Goal: Information Seeking & Learning: Learn about a topic

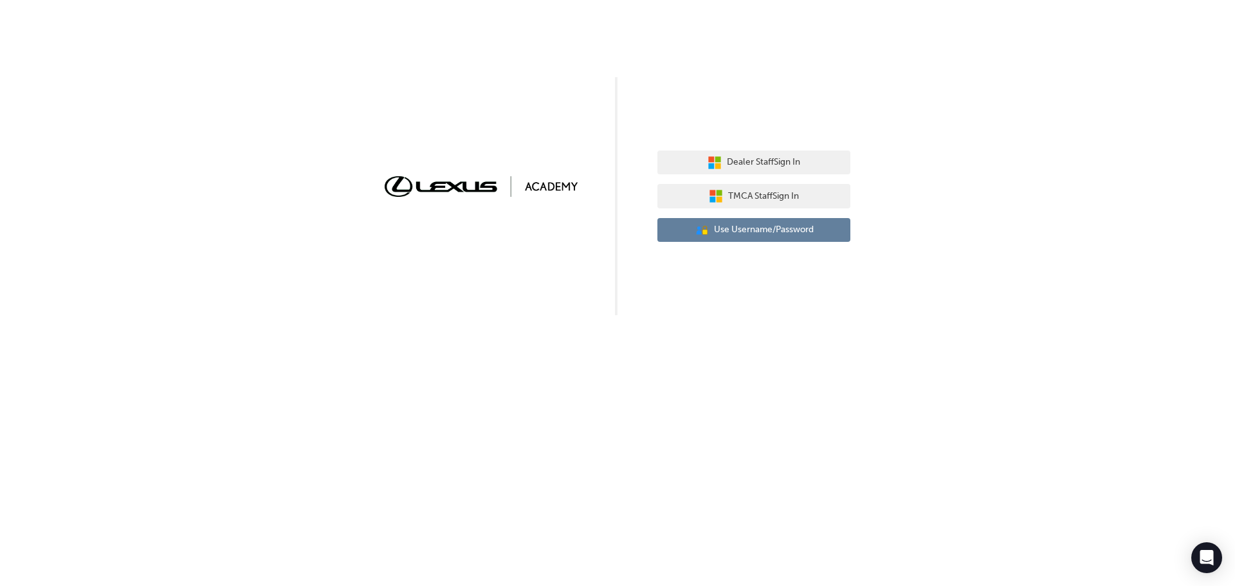
click at [739, 234] on span "Use Username/Password" at bounding box center [764, 230] width 100 height 15
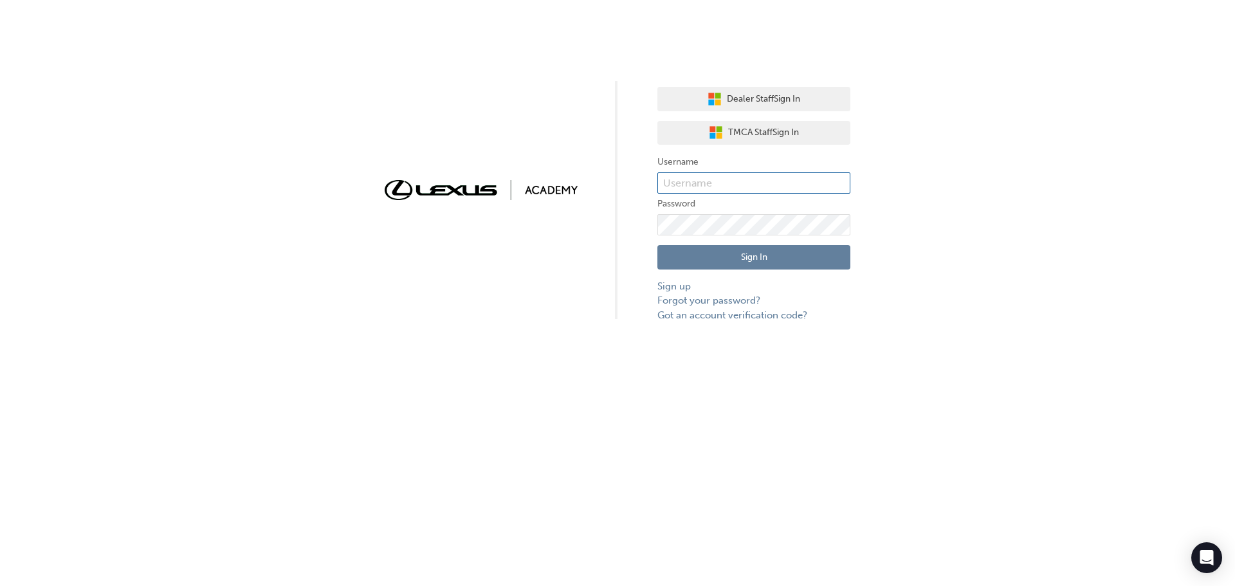
type input "SynchroDeveloper"
click at [715, 185] on input "SynchroDeveloper" at bounding box center [754, 183] width 193 height 22
click at [730, 266] on button "Sign In" at bounding box center [754, 257] width 193 height 24
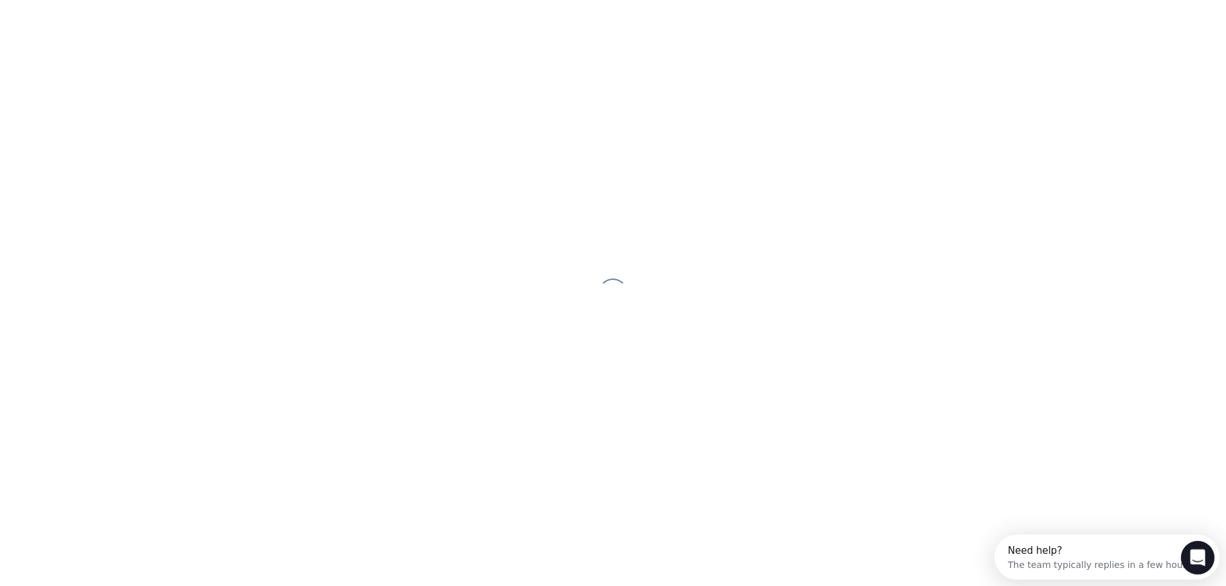
click at [1185, 554] on div "Open Intercom Messenger" at bounding box center [1195, 556] width 42 height 42
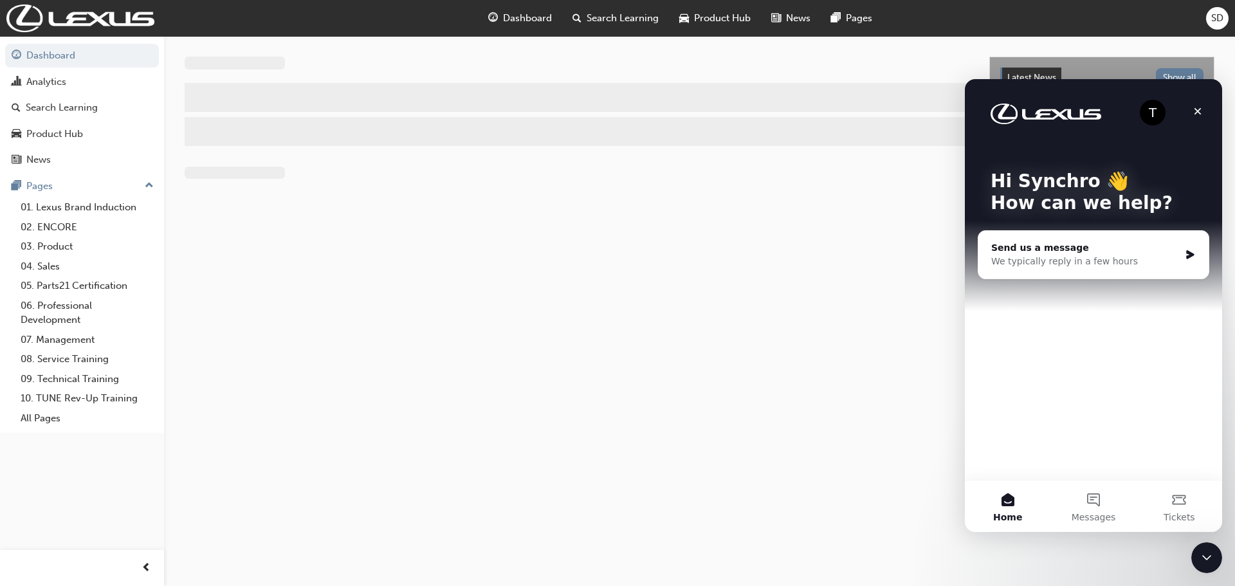
click at [848, 506] on div "Latest News Show all Welcome to your new Lexus Academy Revolutionise the way yo…" at bounding box center [617, 293] width 1235 height 586
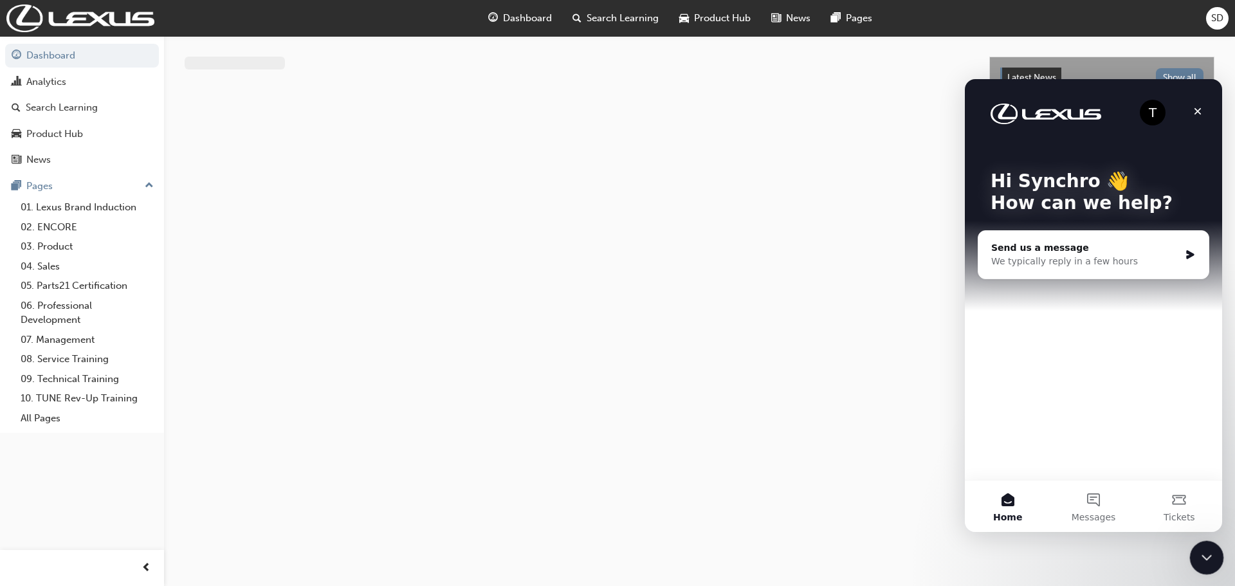
click at [1202, 552] on icon "Close Intercom Messenger" at bounding box center [1204, 555] width 15 height 15
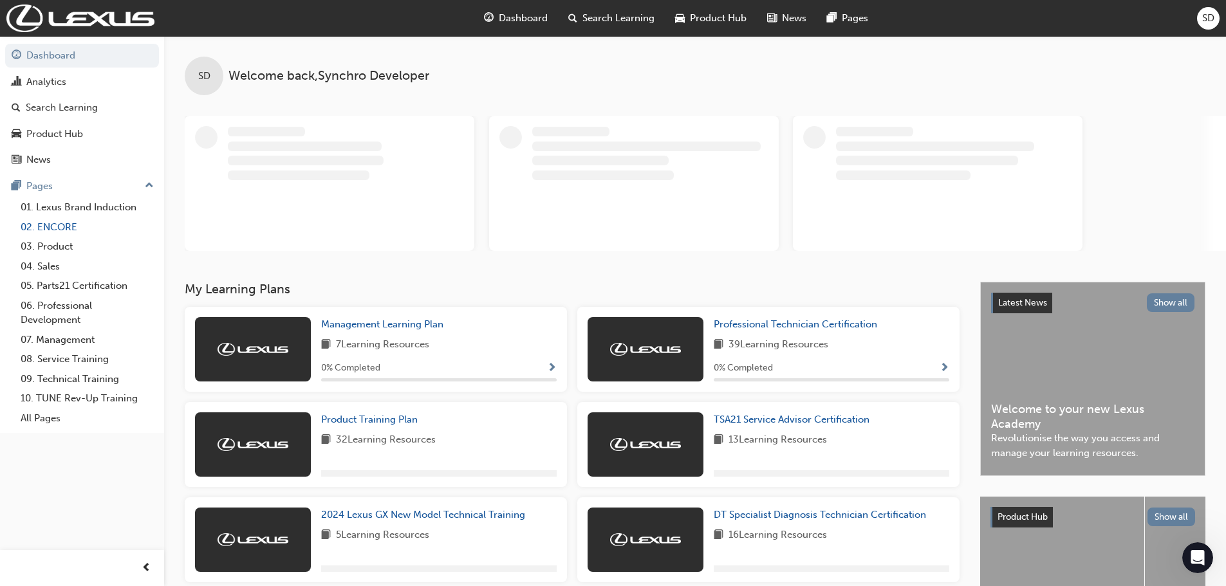
click at [58, 231] on link "02. ENCORE" at bounding box center [86, 227] width 143 height 20
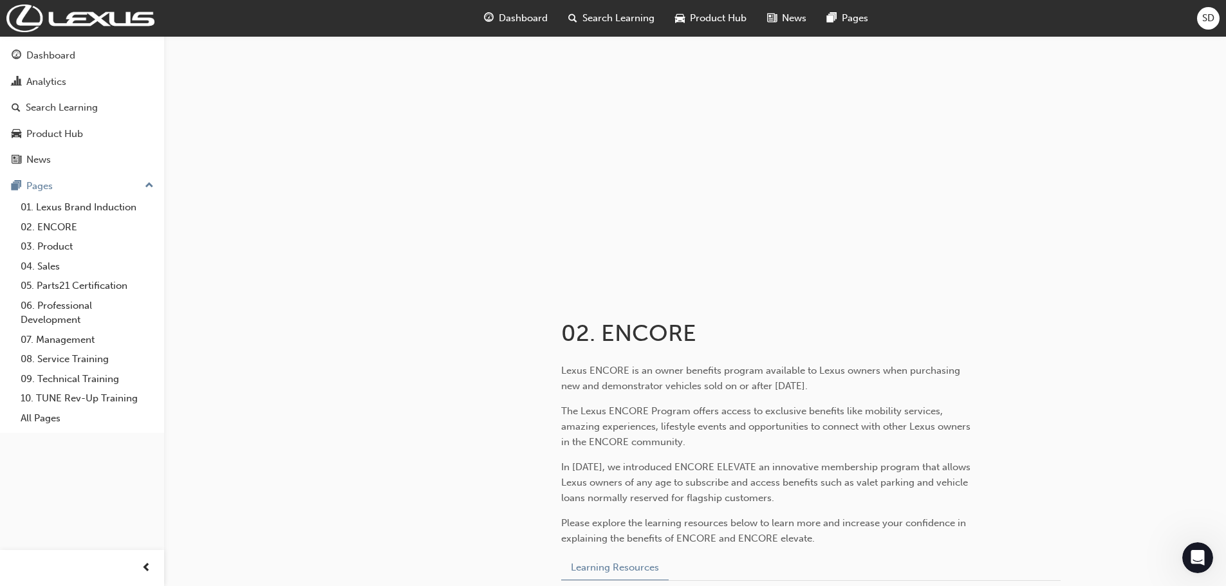
click at [598, 21] on span "Search Learning" at bounding box center [618, 18] width 72 height 15
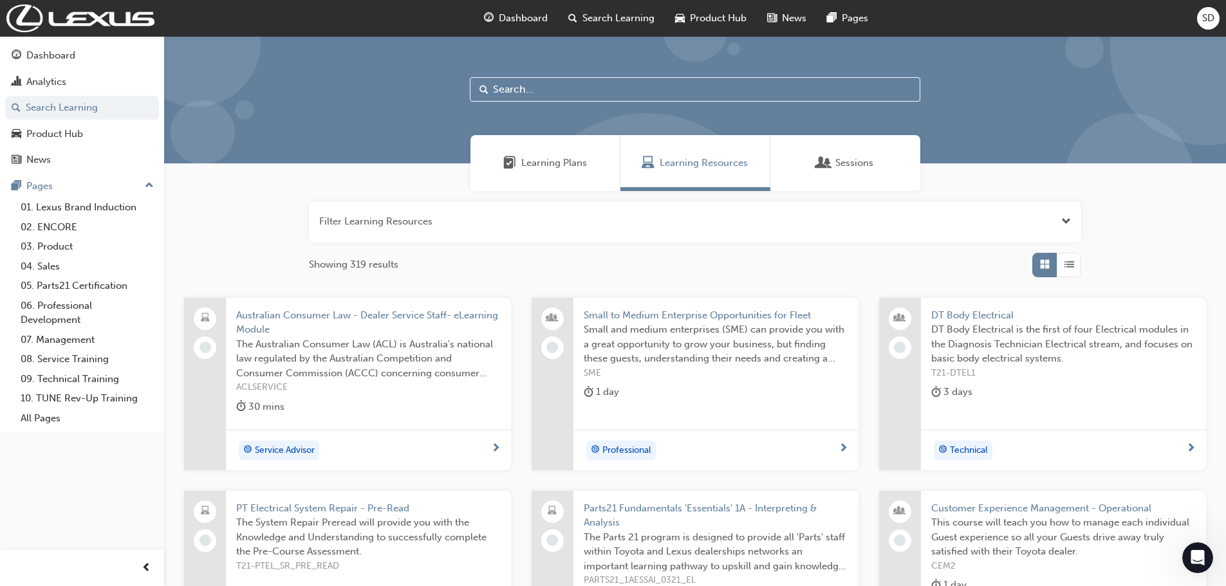
click at [568, 89] on input "text" at bounding box center [695, 89] width 450 height 24
type input "W"
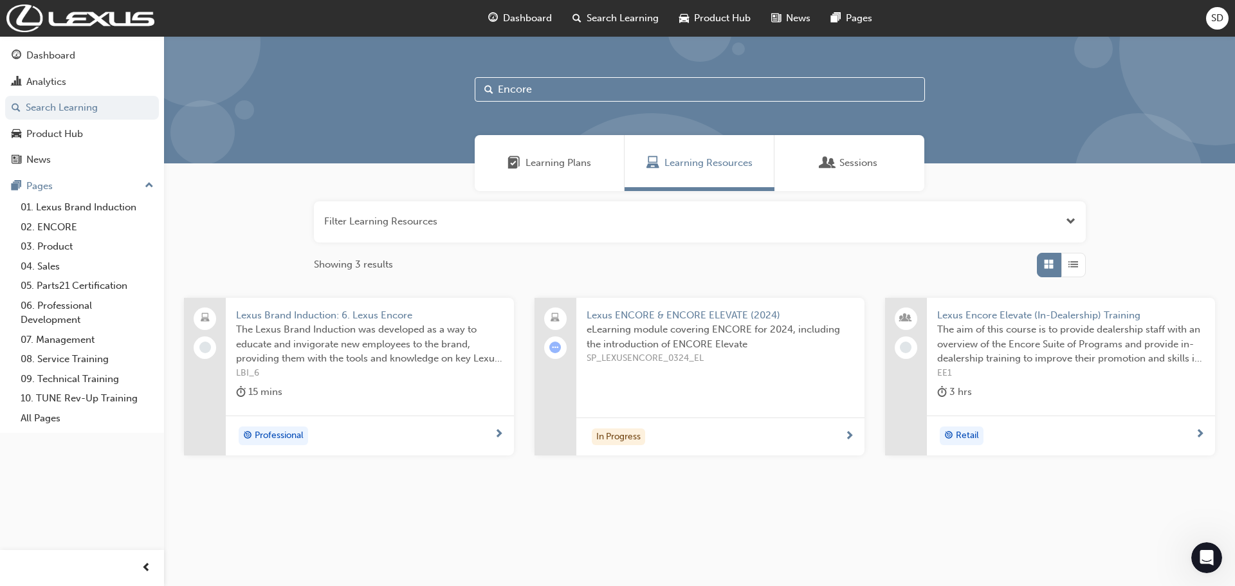
type input "Encore"
click at [850, 431] on span "next-icon" at bounding box center [850, 437] width 10 height 12
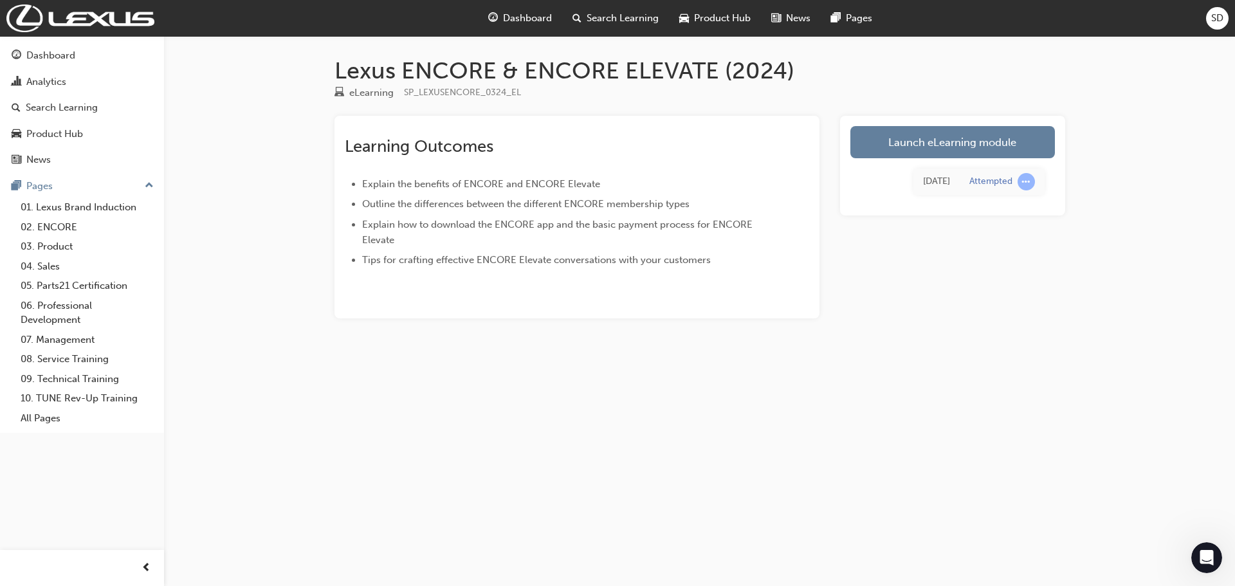
click at [558, 19] on div "Dashboard" at bounding box center [520, 18] width 84 height 26
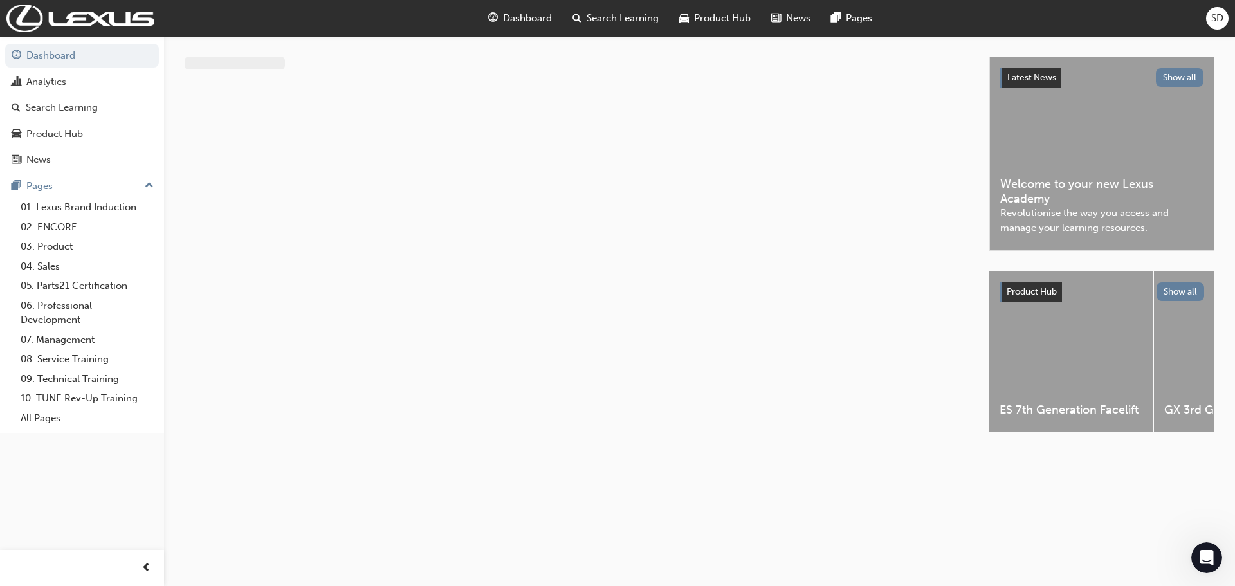
click at [729, 14] on span "Product Hub" at bounding box center [722, 18] width 57 height 15
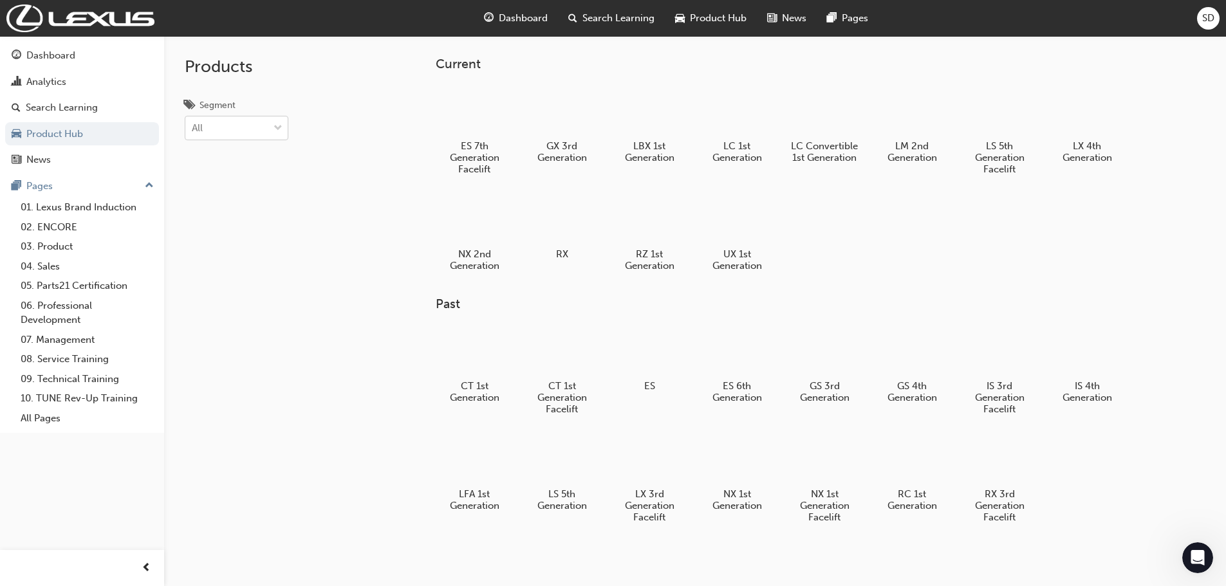
click at [237, 116] on div "All" at bounding box center [237, 128] width 104 height 24
click at [193, 122] on input "Segment All" at bounding box center [192, 127] width 1 height 11
click at [246, 268] on div "Performance" at bounding box center [237, 259] width 104 height 25
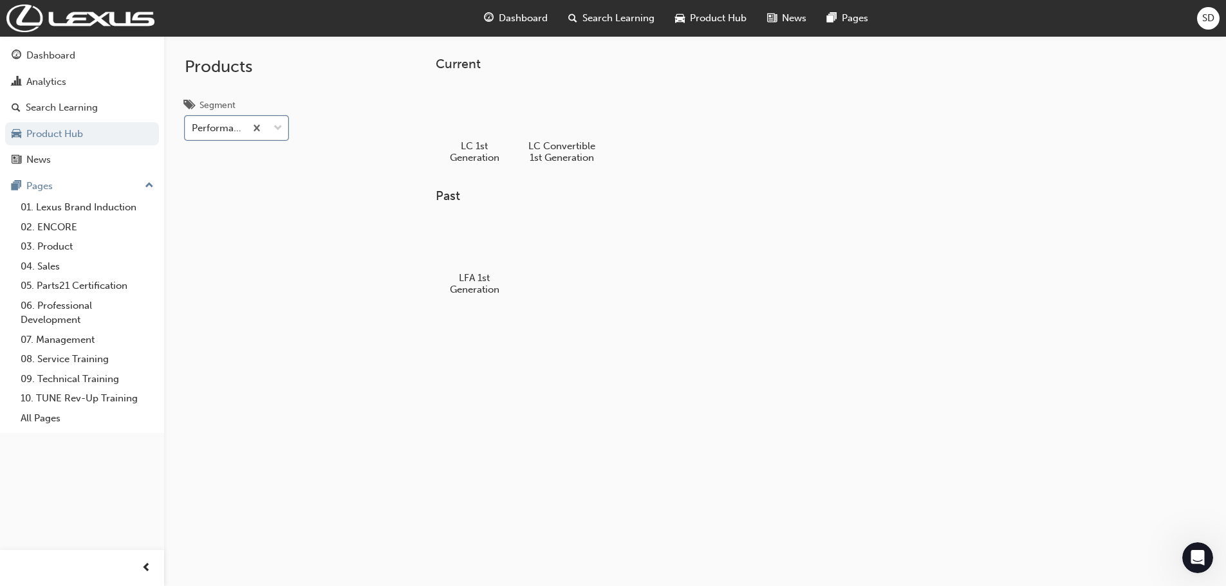
click at [248, 111] on div "Segment" at bounding box center [219, 107] width 68 height 19
click at [193, 122] on input "Segment option Performance, selected. 0 results available. Select is focused ,t…" at bounding box center [192, 127] width 1 height 11
click at [248, 107] on div "Segment" at bounding box center [219, 107] width 68 height 19
click at [193, 122] on input "Segment Performance" at bounding box center [192, 127] width 1 height 11
click at [256, 102] on label "Segment option Performance, selected. 0 results available. Select is focused ,t…" at bounding box center [237, 119] width 104 height 43
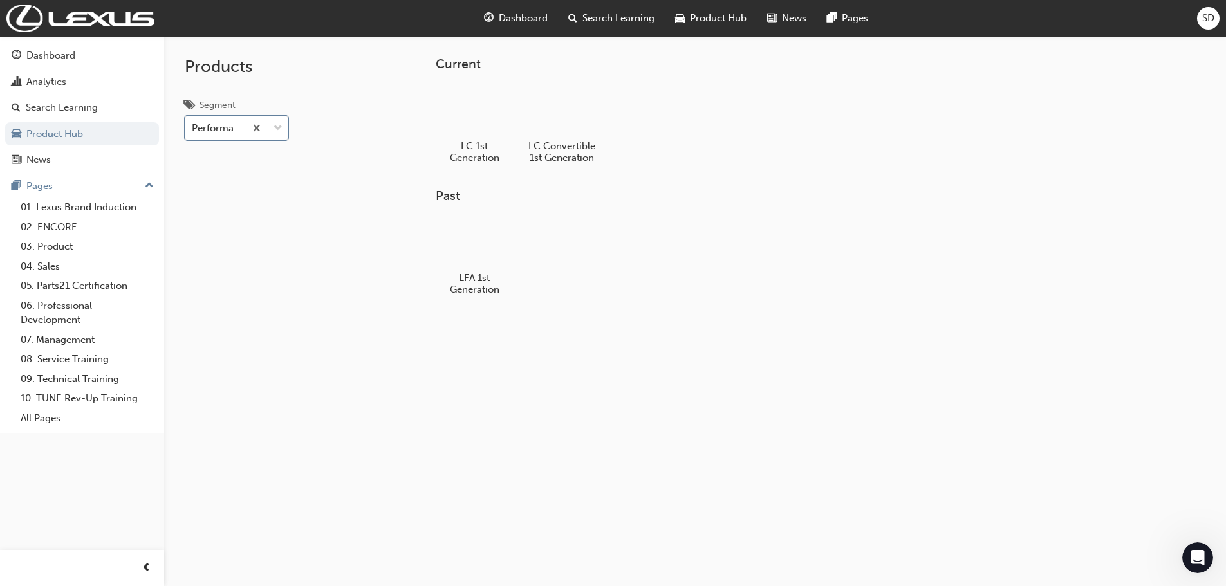
click at [193, 122] on input "Segment option Performance, selected. 0 results available. Select is focused ,t…" at bounding box center [192, 127] width 1 height 11
click at [252, 116] on label "Segment option Performance, selected. 0 results available. Select is focused ,t…" at bounding box center [237, 119] width 104 height 43
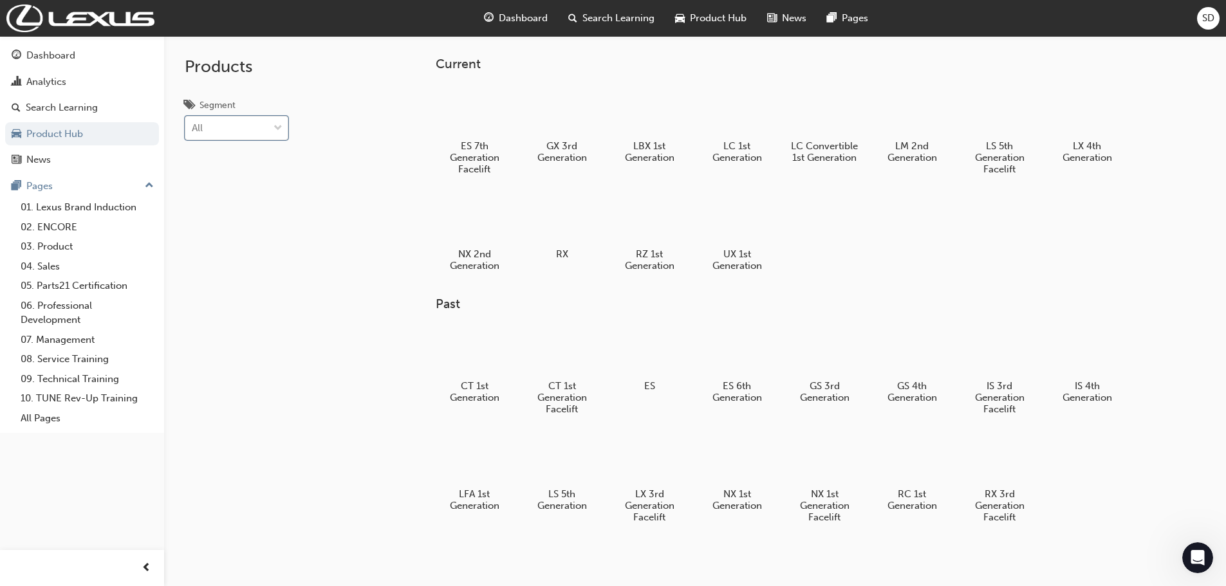
click at [369, 136] on div "Products Segment option Performance, selected. 0 results available. Select is f…" at bounding box center [270, 329] width 212 height 586
click at [775, 24] on span "news-icon" at bounding box center [772, 18] width 10 height 16
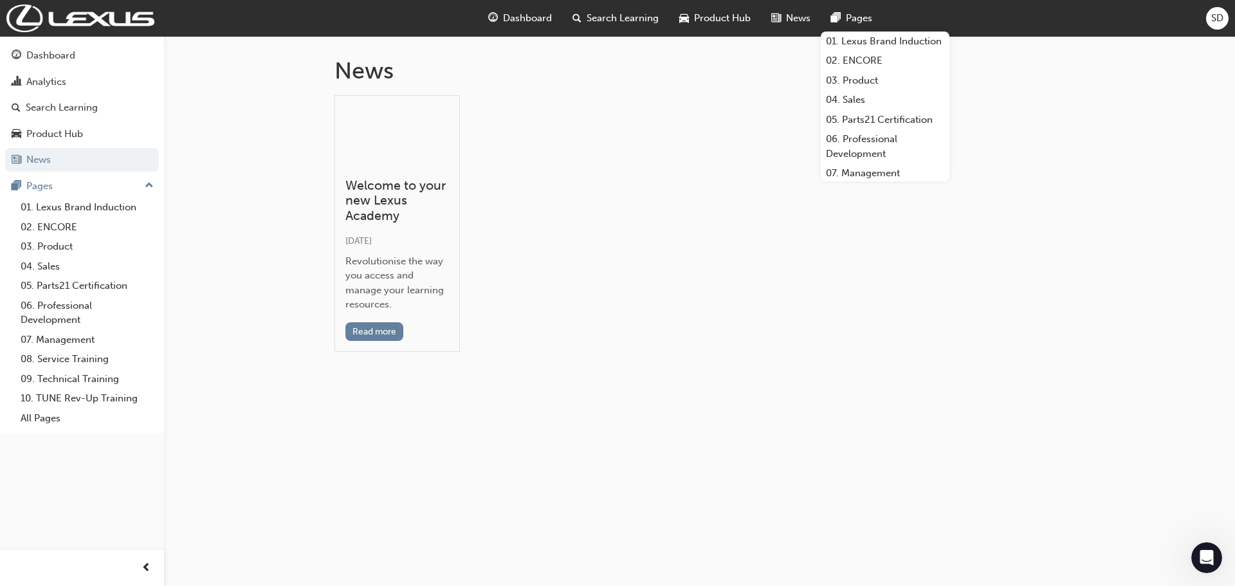
click at [874, 26] on div "Pages" at bounding box center [852, 18] width 62 height 26
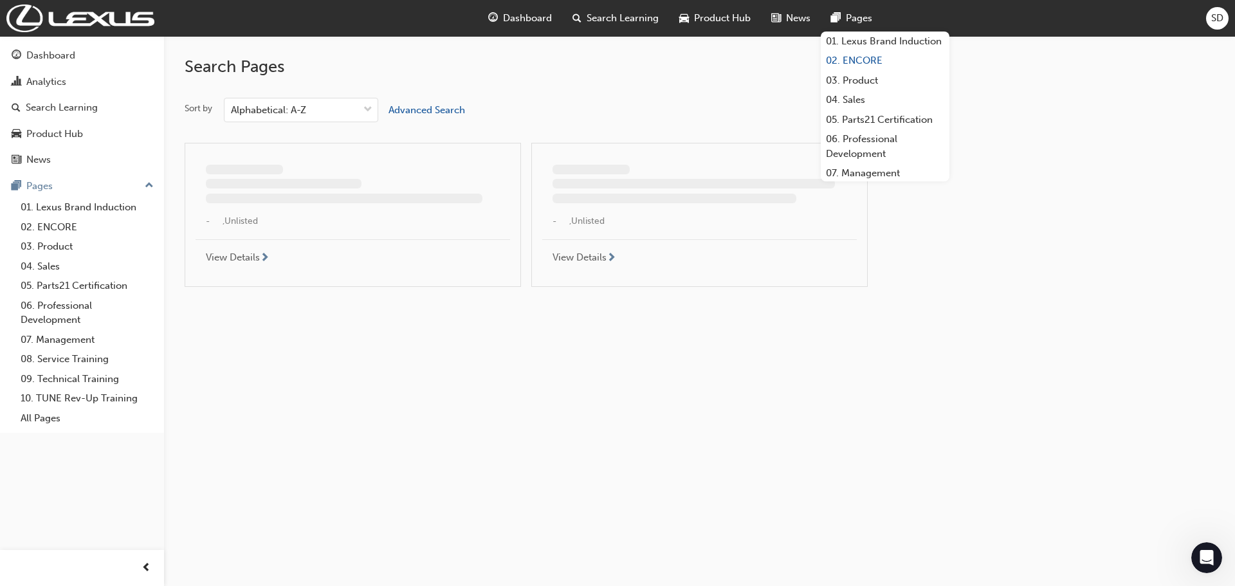
click at [874, 71] on link "02. ENCORE" at bounding box center [885, 61] width 129 height 20
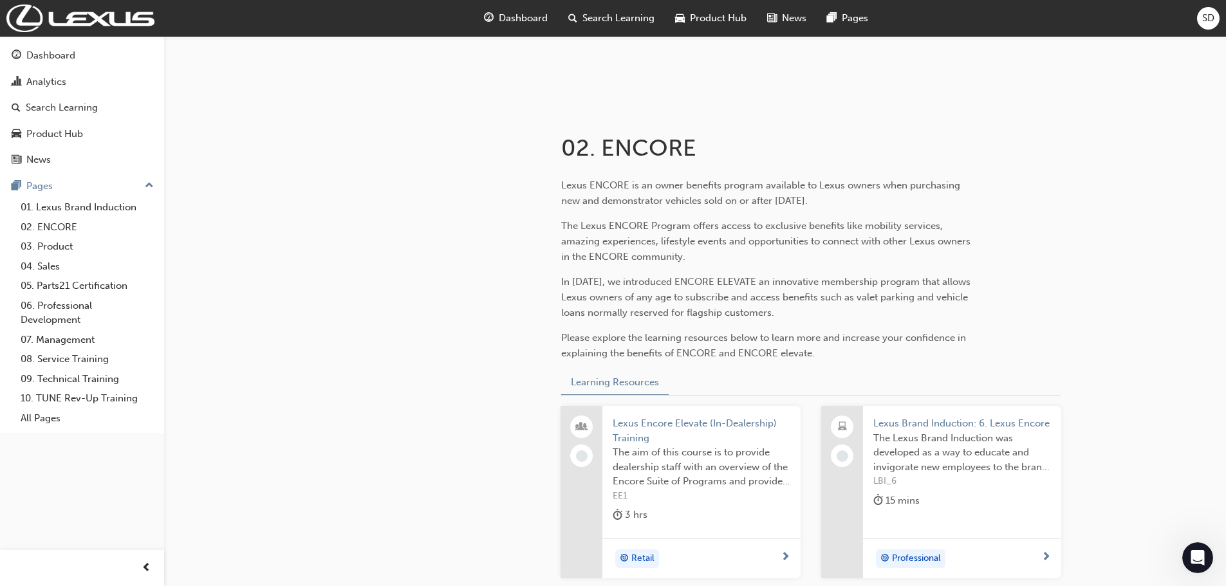
scroll to position [161, 0]
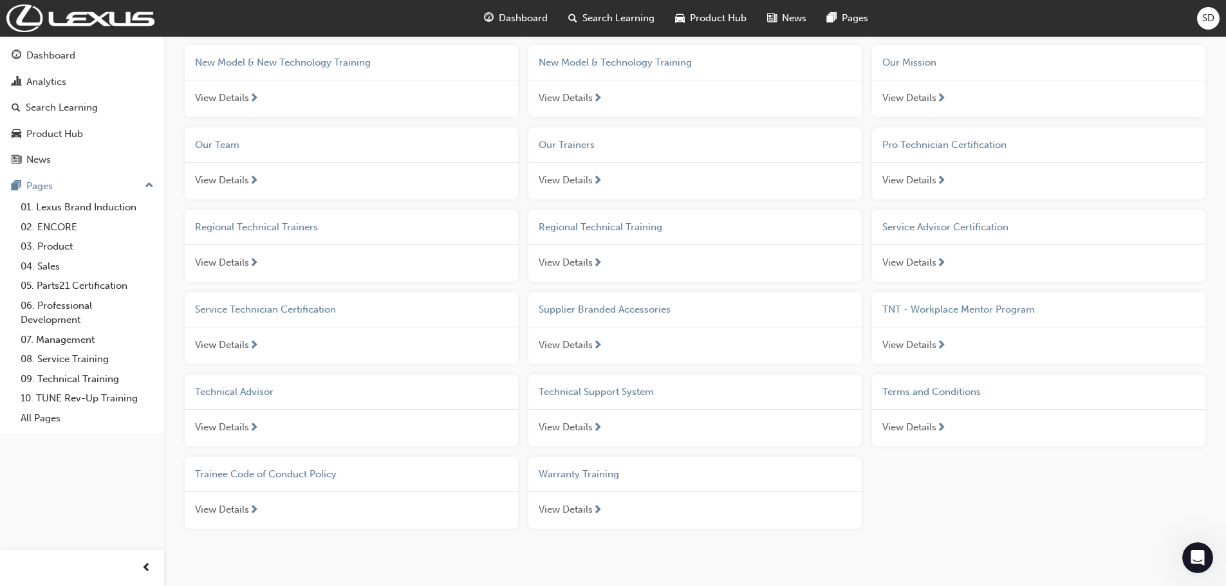
scroll to position [894, 0]
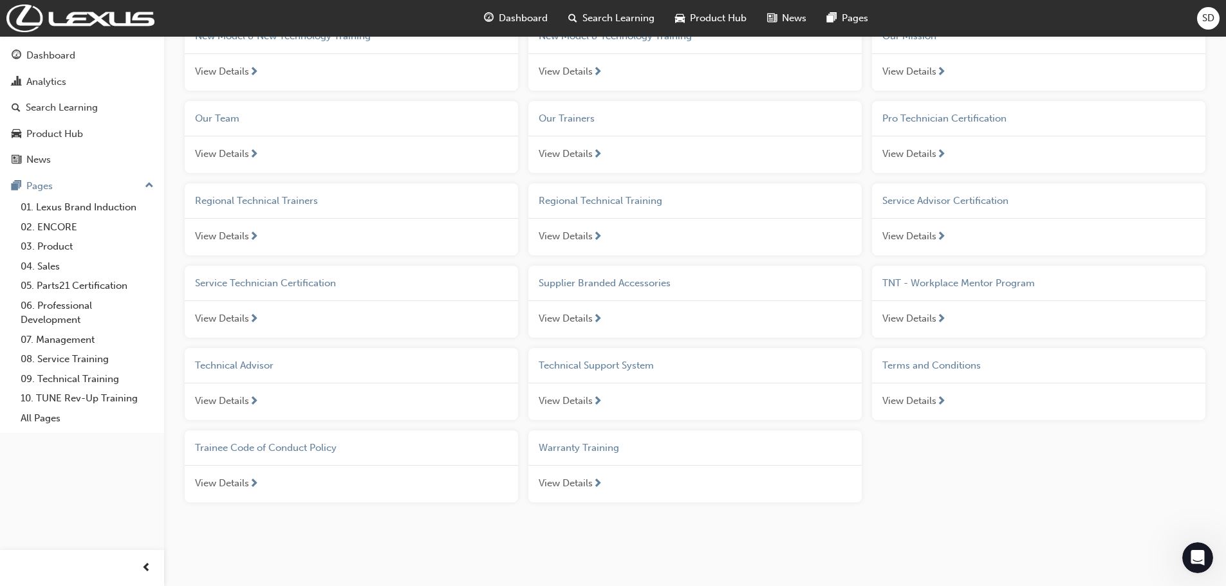
click at [958, 230] on div "View Details" at bounding box center [1038, 236] width 333 height 37
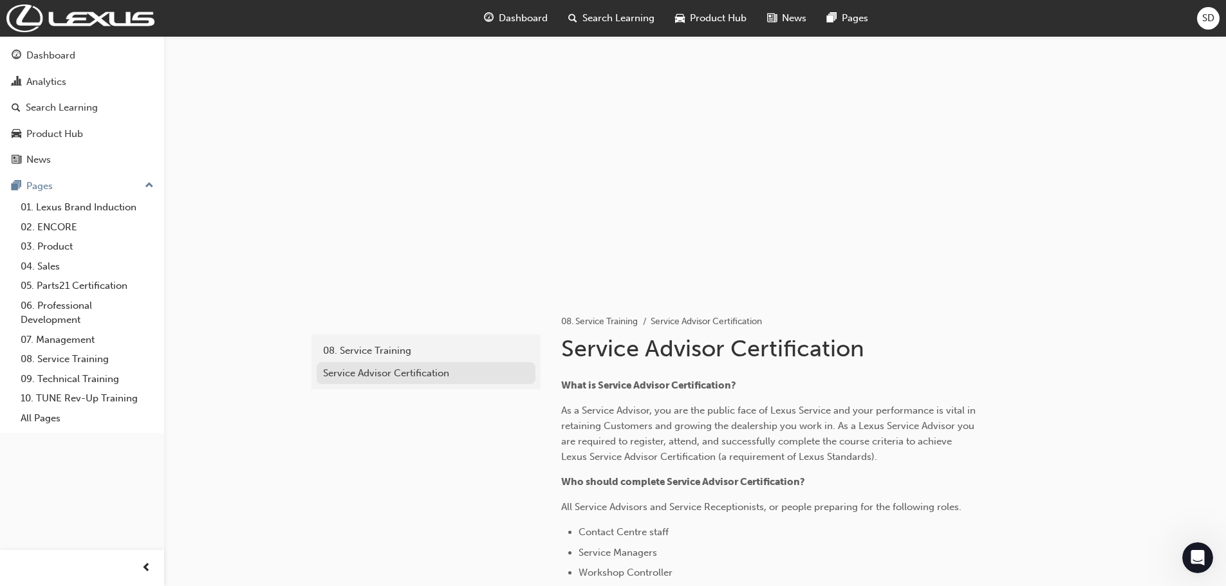
click at [450, 372] on div "Service Advisor Certification" at bounding box center [426, 373] width 206 height 15
click at [439, 353] on div "08. Service Training" at bounding box center [426, 351] width 206 height 15
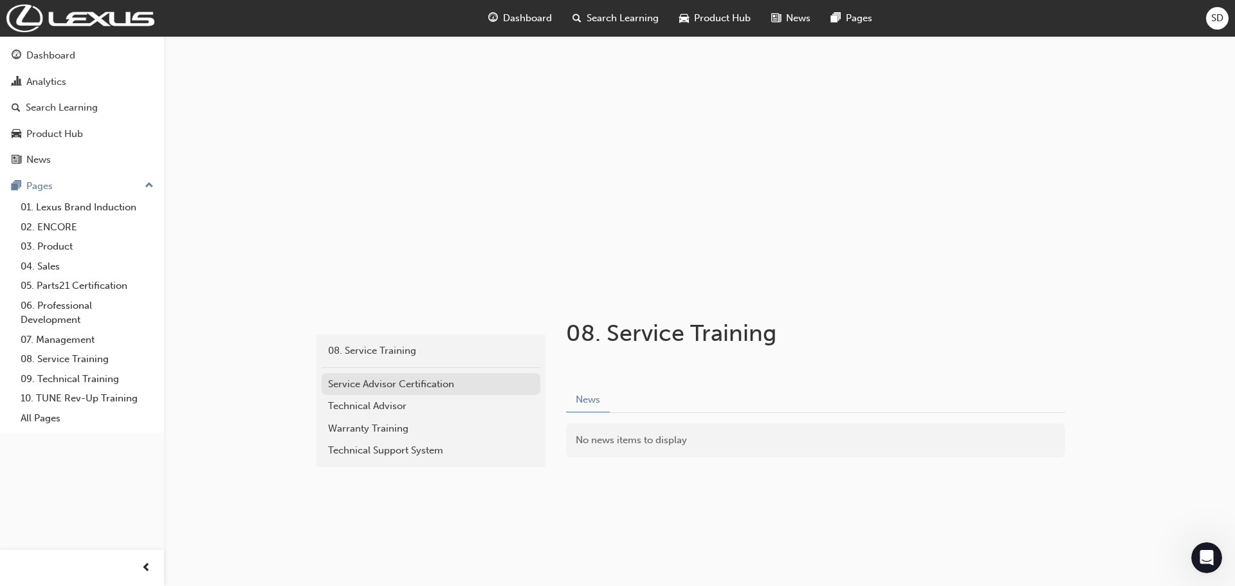
click at [423, 377] on div "Service Advisor Certification" at bounding box center [431, 384] width 206 height 15
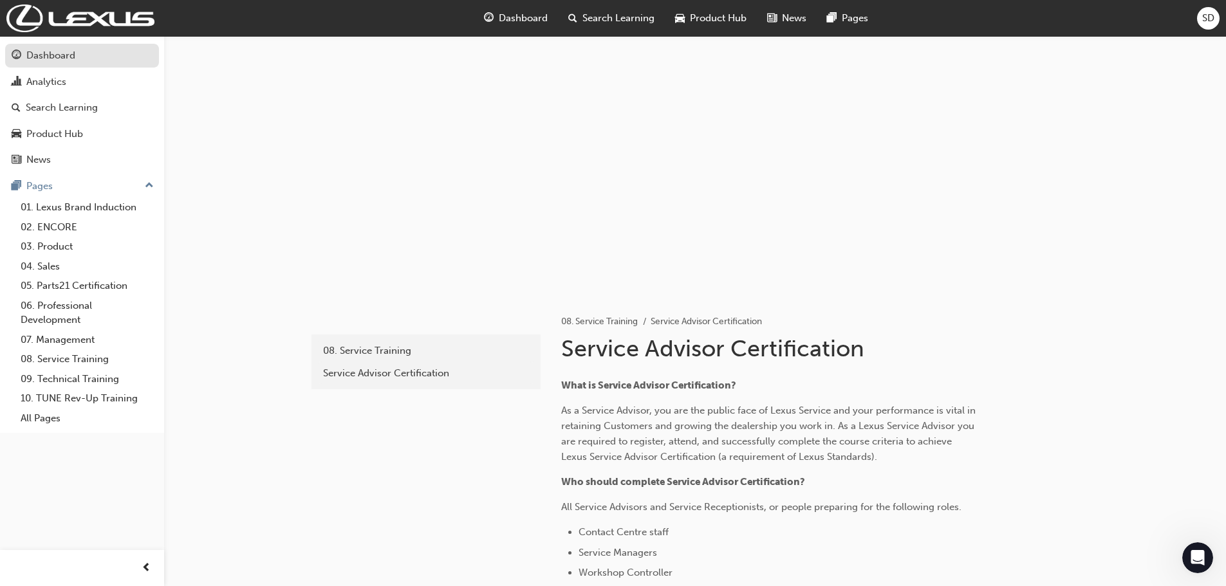
click at [56, 61] on div "Dashboard" at bounding box center [50, 55] width 49 height 15
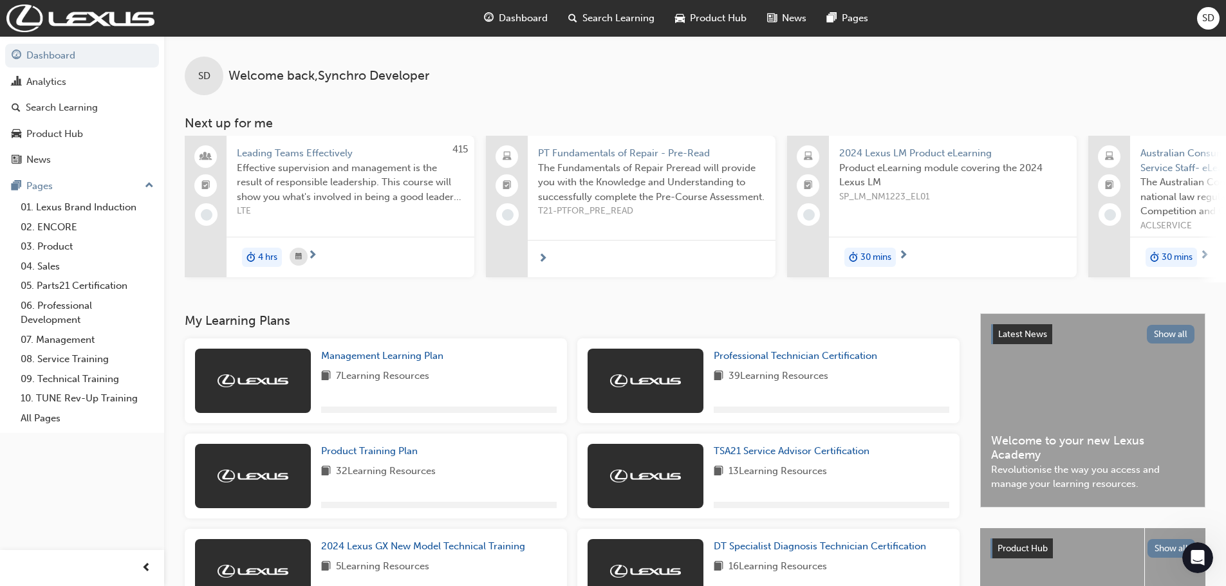
click at [585, 16] on span "Search Learning" at bounding box center [618, 18] width 72 height 15
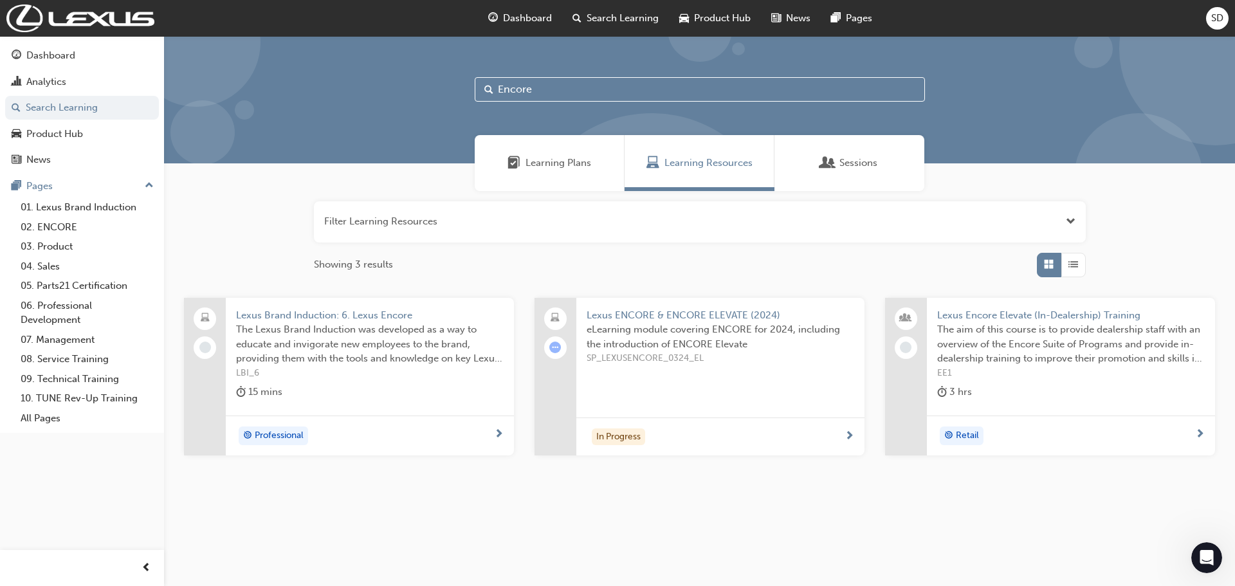
click at [509, 166] on span "Learning Plans" at bounding box center [514, 163] width 13 height 15
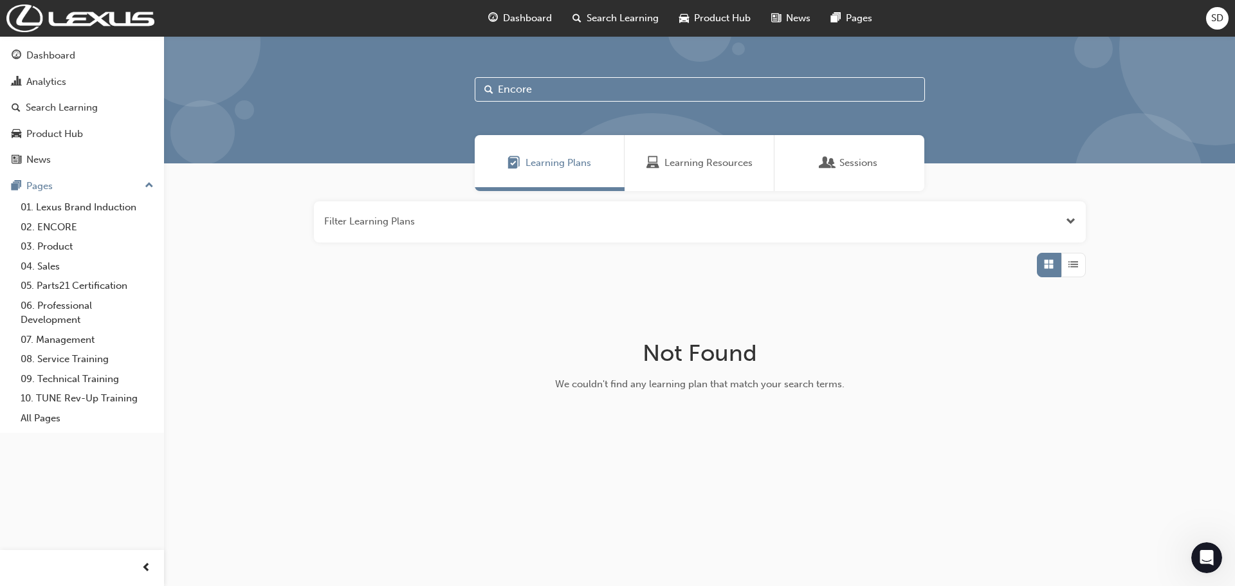
drag, startPoint x: 533, startPoint y: 87, endPoint x: 412, endPoint y: 105, distance: 122.2
click at [412, 105] on div "Encore" at bounding box center [699, 99] width 1071 height 127
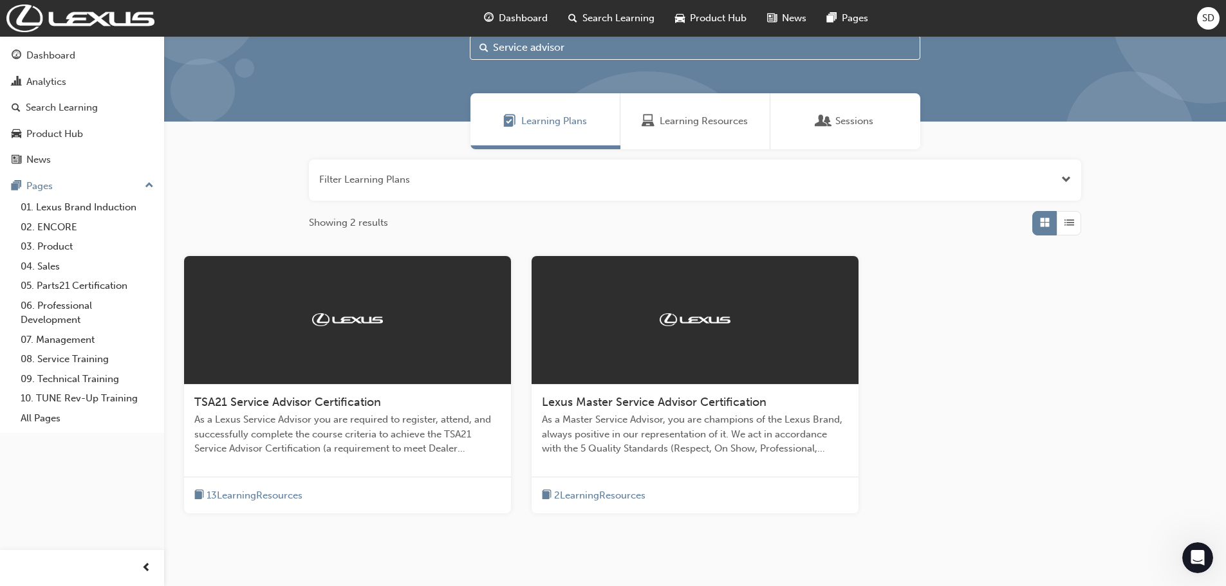
scroll to position [64, 0]
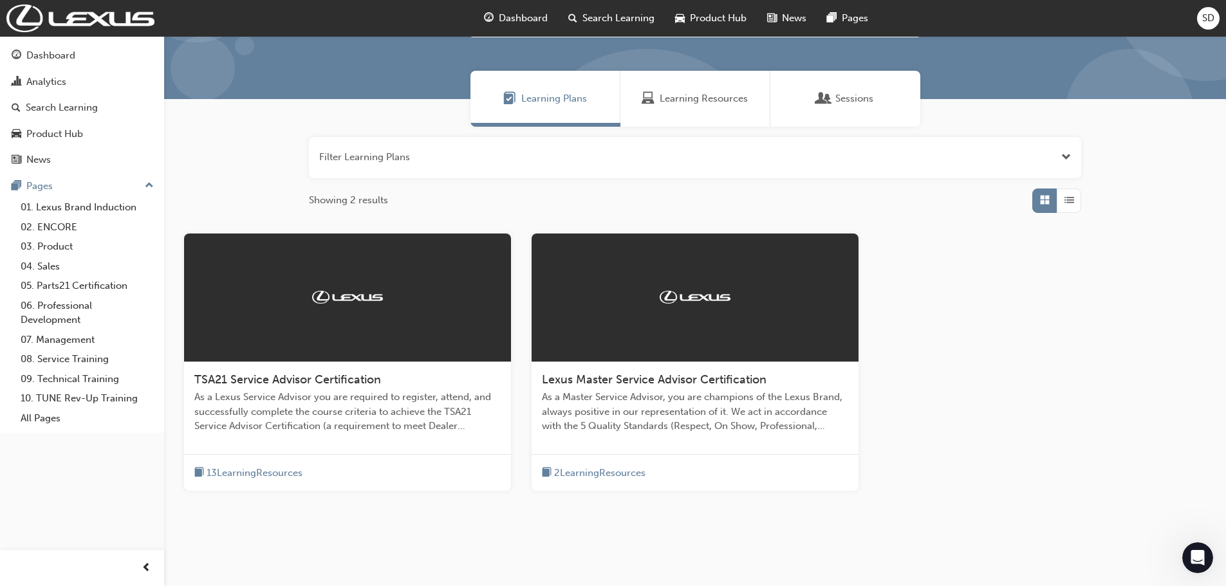
type input "Service advisor"
click at [351, 391] on span "As a Lexus Service Advisor you are required to register, attend, and successful…" at bounding box center [347, 412] width 306 height 44
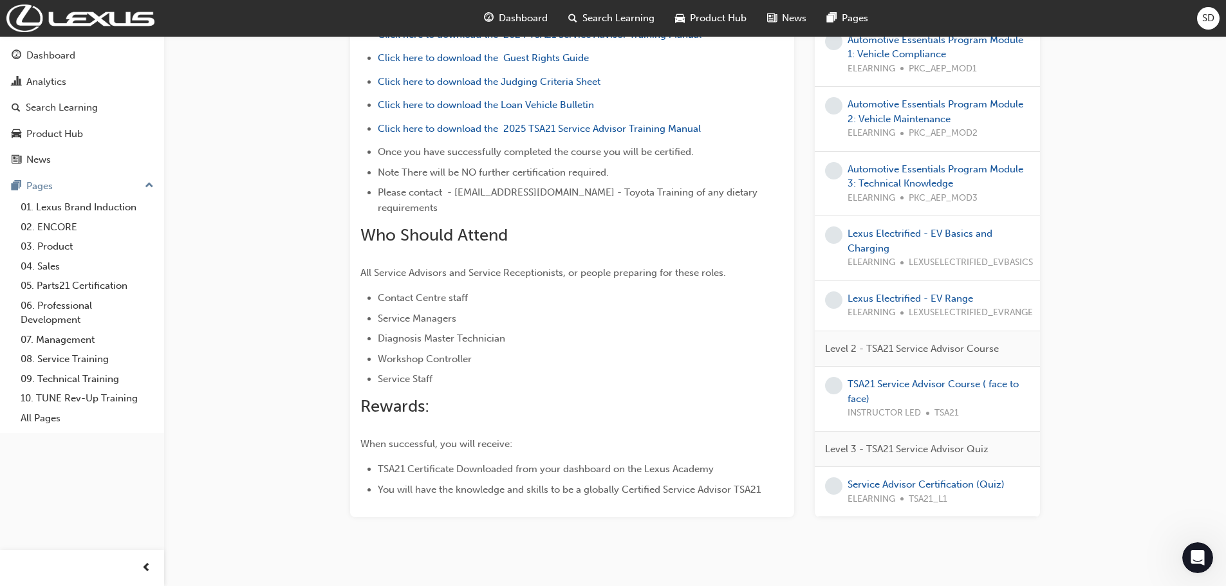
scroll to position [741, 0]
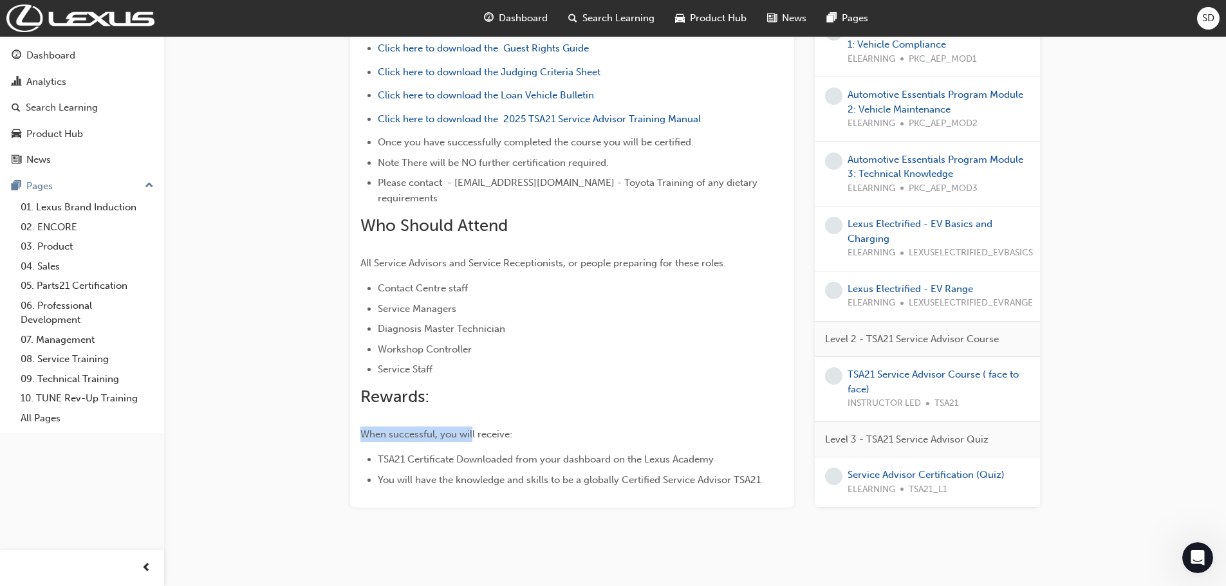
drag, startPoint x: 358, startPoint y: 423, endPoint x: 472, endPoint y: 422, distance: 113.9
click at [472, 422] on div "TSA21 Service Advisor Certification Learning search page Learning plan detail p…" at bounding box center [572, 13] width 444 height 989
click at [472, 428] on span "When successful, you will receive:" at bounding box center [436, 434] width 152 height 12
drag, startPoint x: 519, startPoint y: 417, endPoint x: 351, endPoint y: 423, distance: 168.7
click at [351, 423] on div "TSA21 Service Advisor Certification Learning search page Learning plan detail p…" at bounding box center [572, 13] width 444 height 989
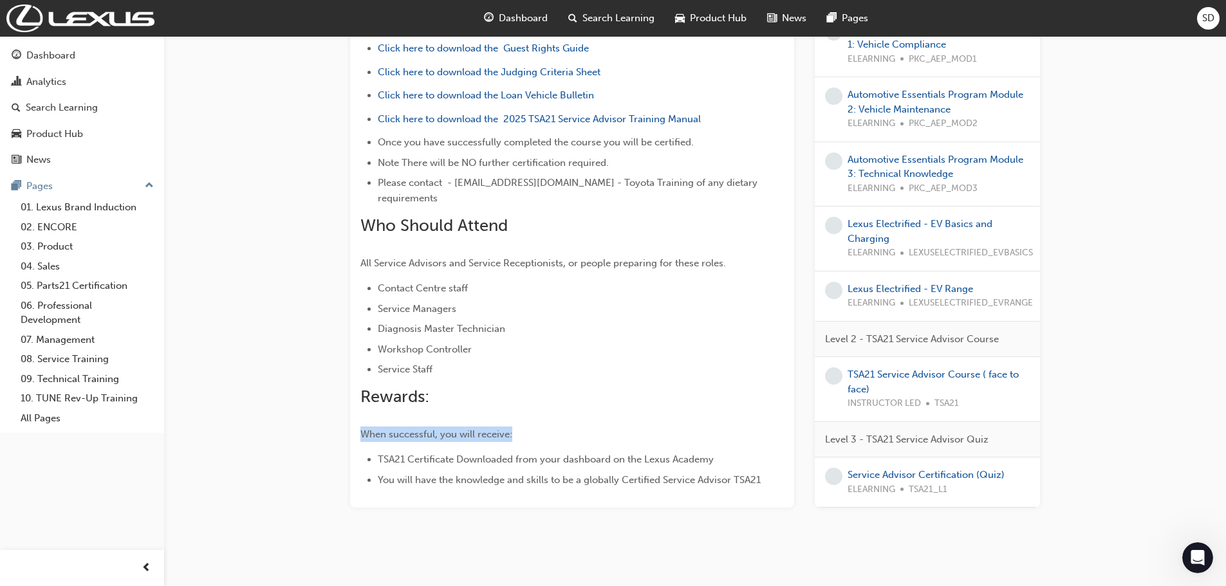
click at [352, 423] on div "TSA21 Service Advisor Certification Learning search page Learning plan detail p…" at bounding box center [572, 13] width 444 height 989
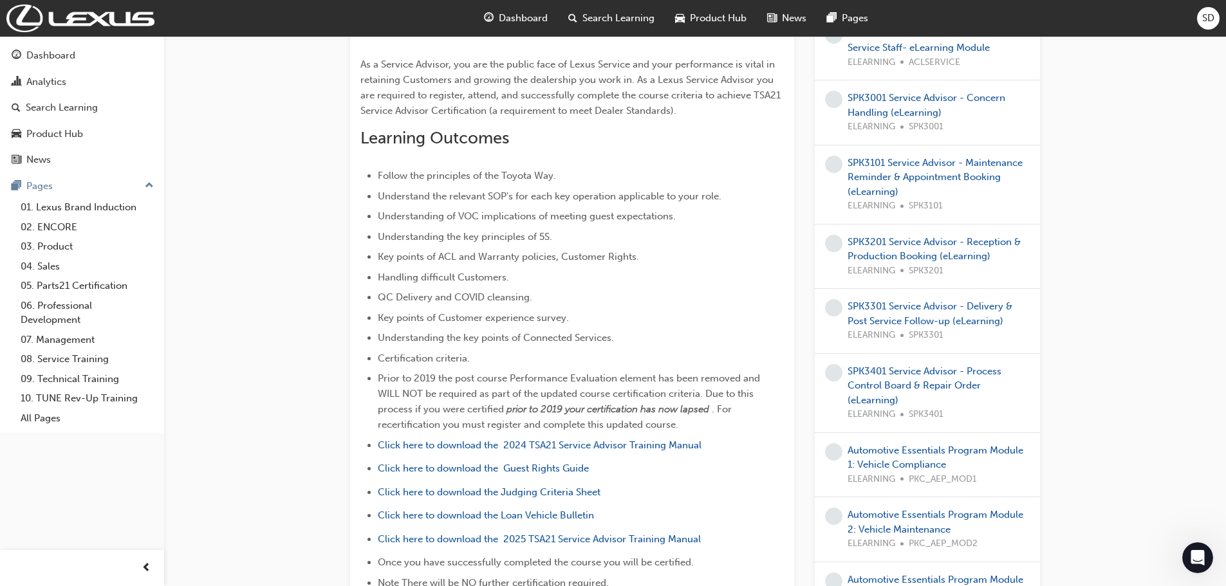
scroll to position [291, 0]
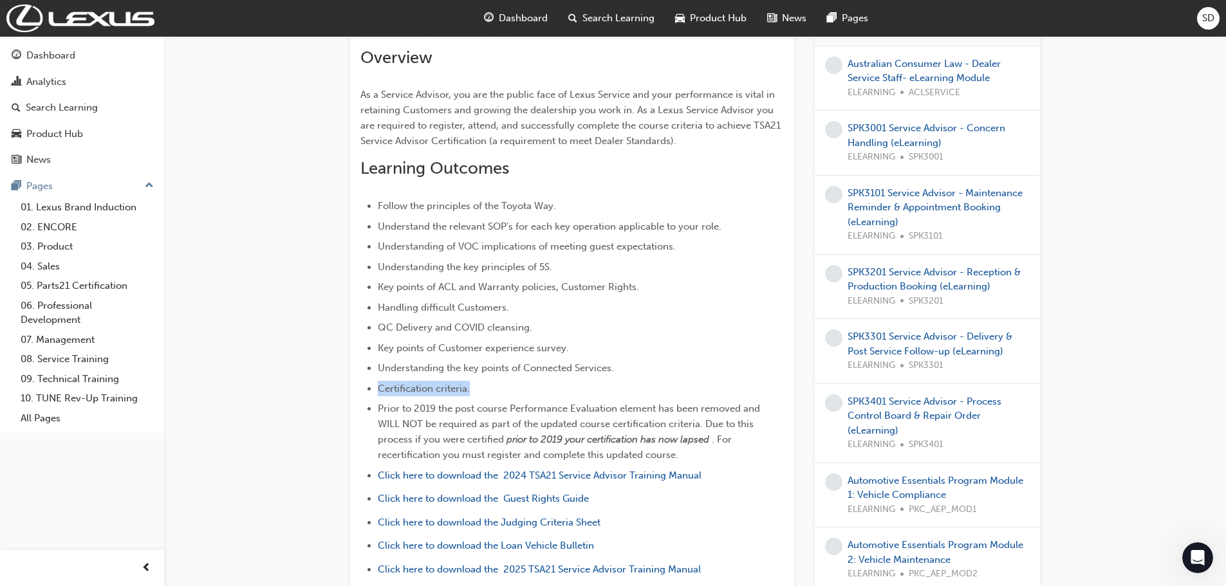
drag, startPoint x: 484, startPoint y: 387, endPoint x: 378, endPoint y: 392, distance: 106.3
click at [378, 393] on li "Certification criteria." at bounding box center [581, 388] width 406 height 15
click at [380, 391] on span "Certification criteria." at bounding box center [424, 389] width 92 height 12
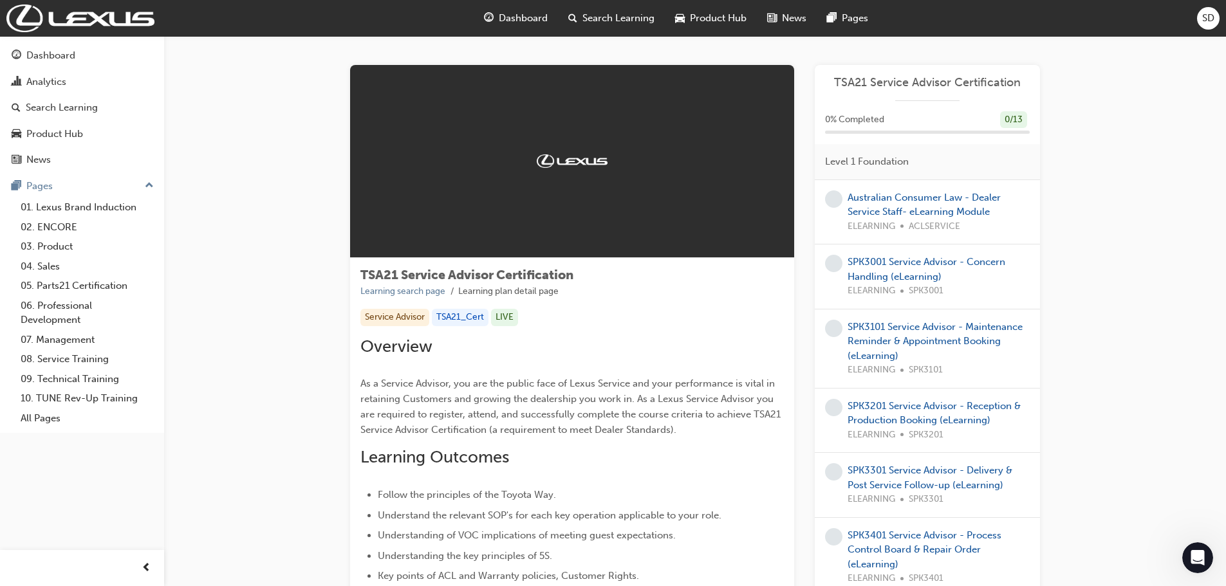
scroll to position [0, 0]
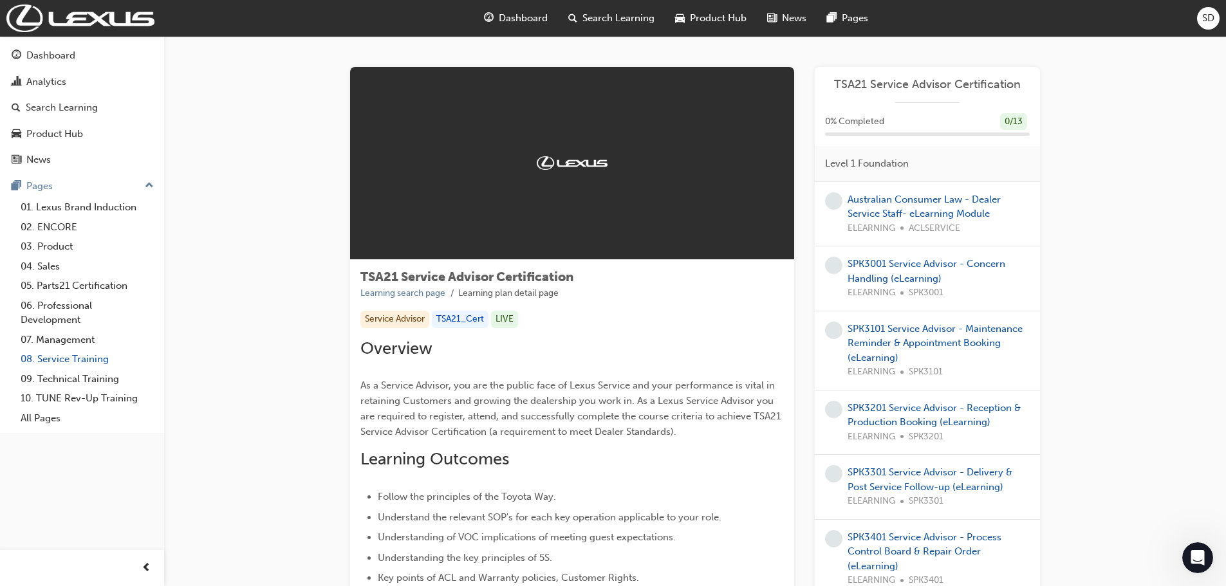
click at [84, 360] on link "08. Service Training" at bounding box center [86, 359] width 143 height 20
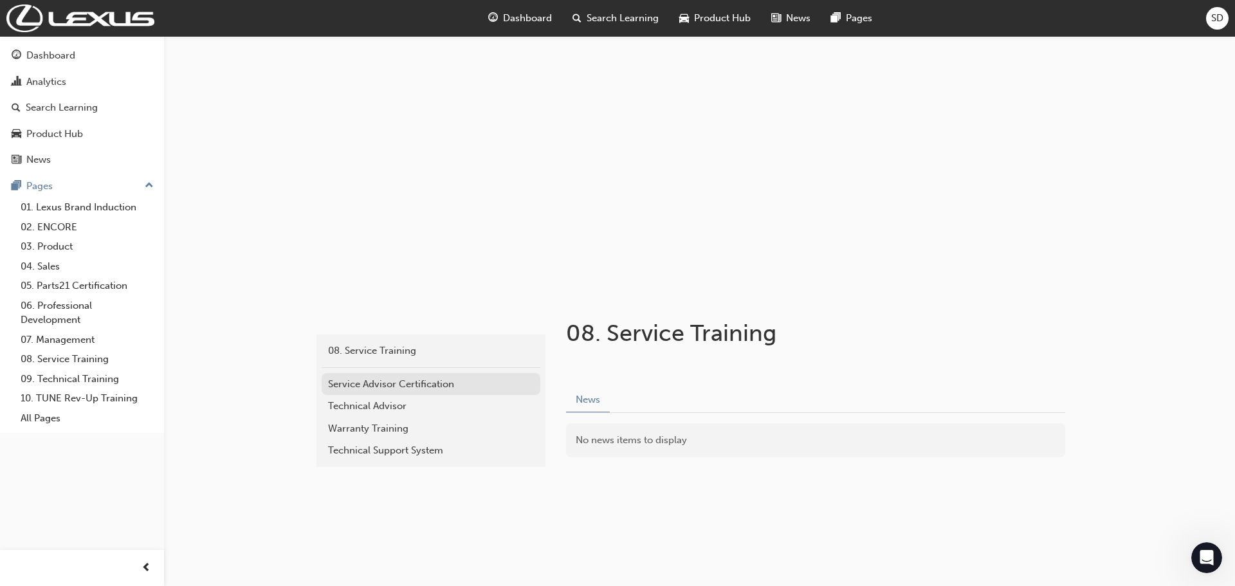
click at [392, 387] on div "Service Advisor Certification" at bounding box center [431, 384] width 206 height 15
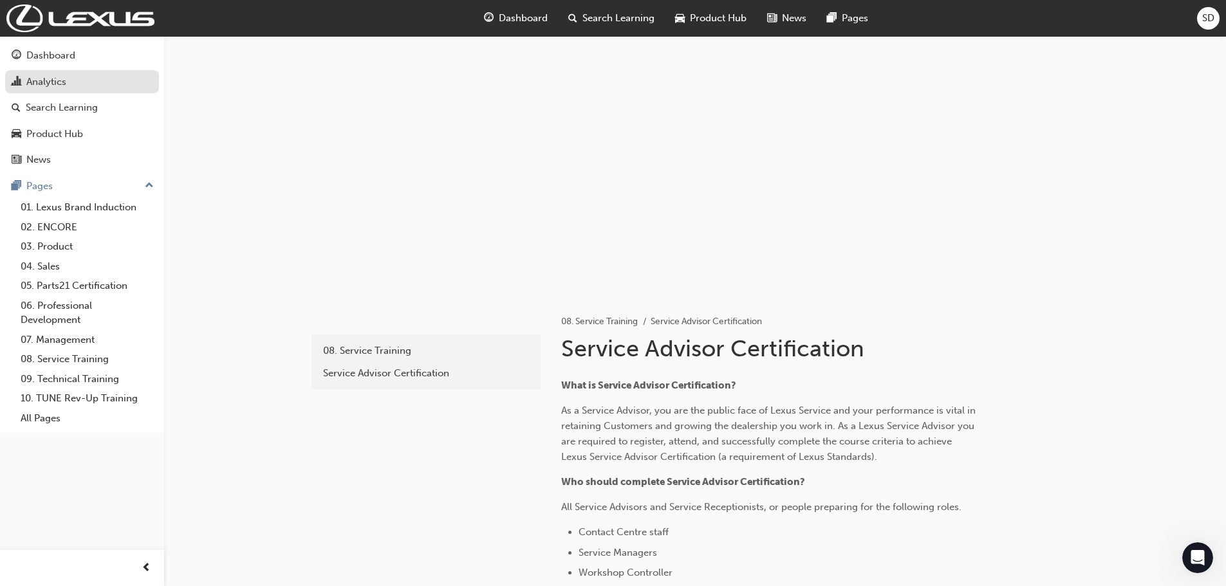
click at [64, 73] on link "Analytics" at bounding box center [82, 82] width 154 height 24
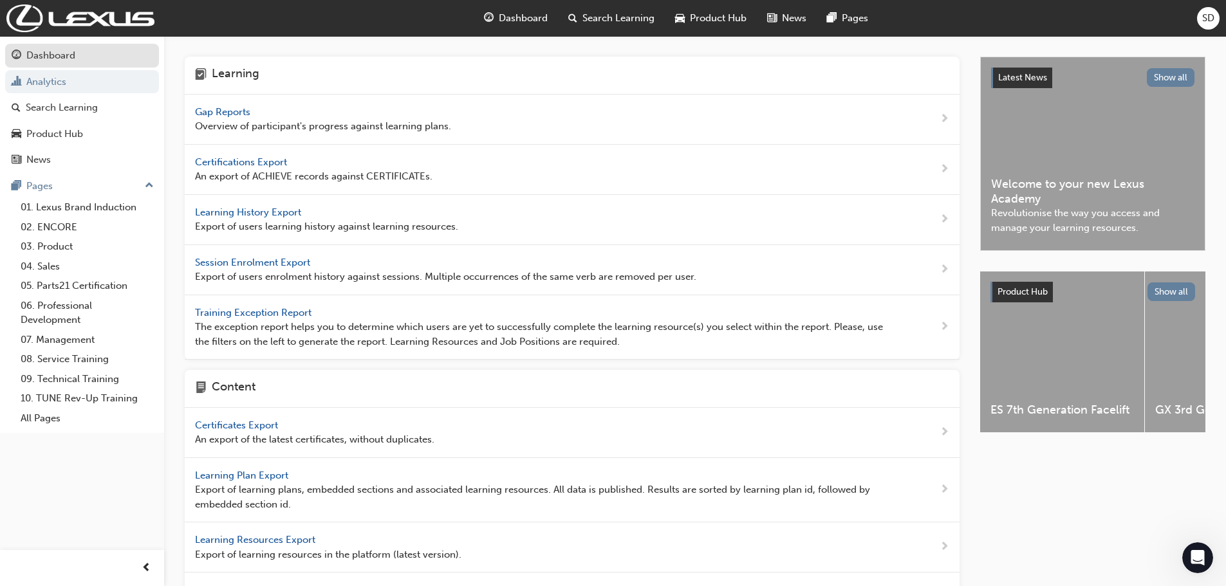
click at [71, 49] on div "Dashboard" at bounding box center [50, 55] width 49 height 15
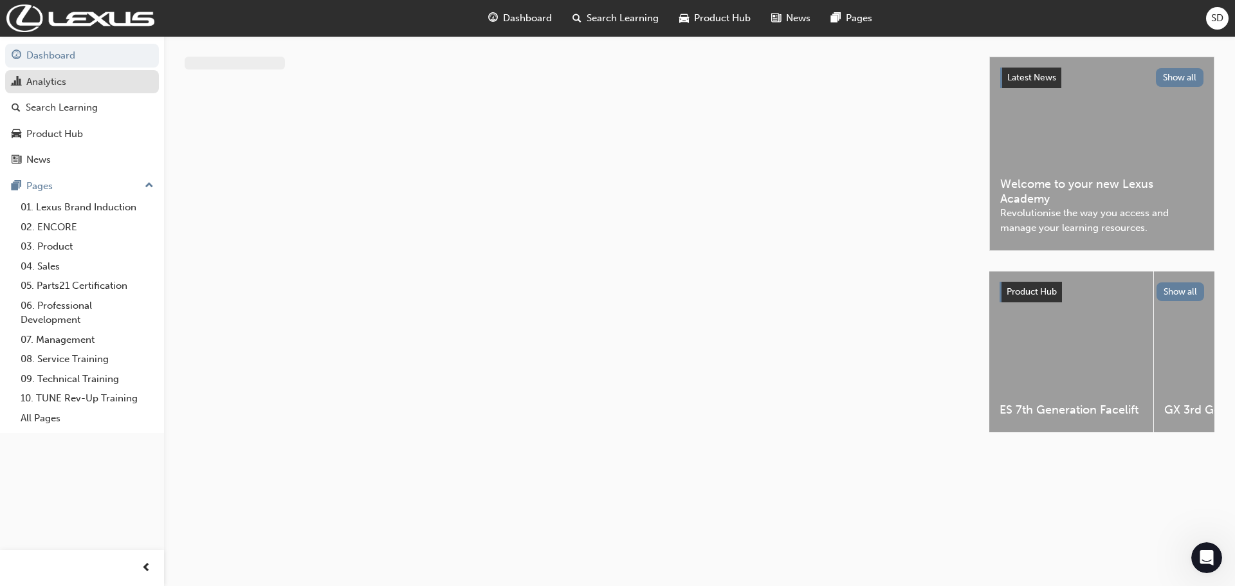
click at [68, 82] on div "Analytics" at bounding box center [82, 82] width 141 height 16
